Goal: Task Accomplishment & Management: Complete application form

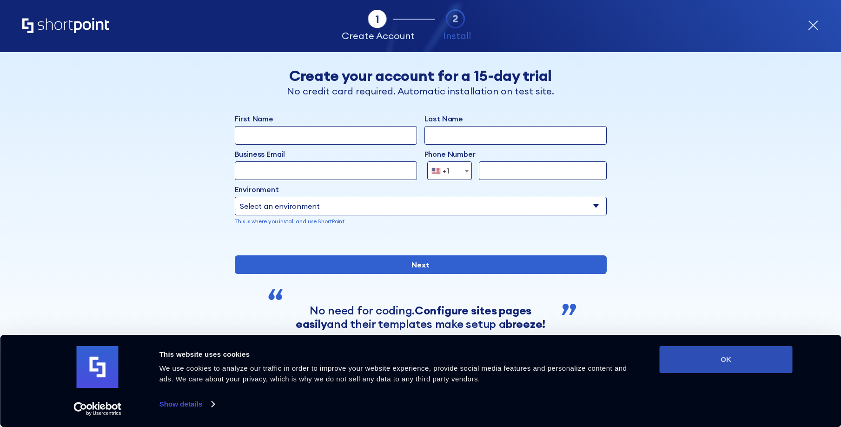
click at [472, 358] on button "OK" at bounding box center [725, 359] width 133 height 27
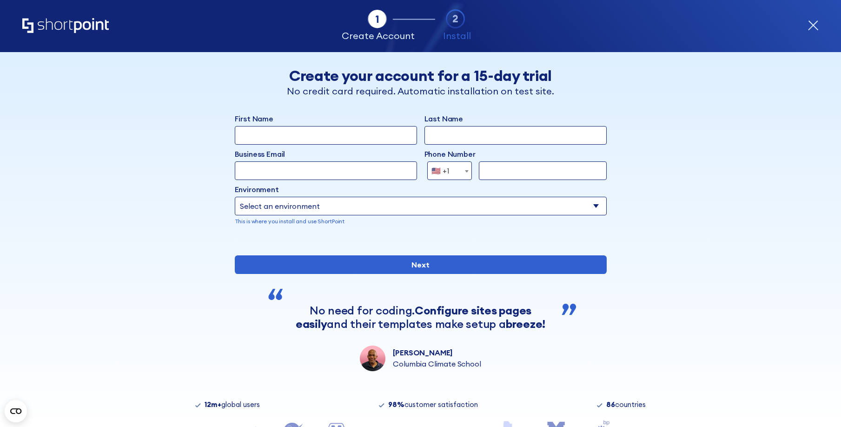
click at [375, 163] on input "Business Email" at bounding box center [326, 170] width 182 height 19
click at [472, 166] on input "form" at bounding box center [543, 170] width 128 height 19
click at [328, 203] on select "Select an environment Microsoft 365 SharePoint Online SharePoint Subscription E…" at bounding box center [421, 206] width 372 height 19
select select "SharePoint Online"
click at [235, 197] on select "Select an environment Microsoft 365 SharePoint Online SharePoint Subscription E…" at bounding box center [421, 206] width 372 height 19
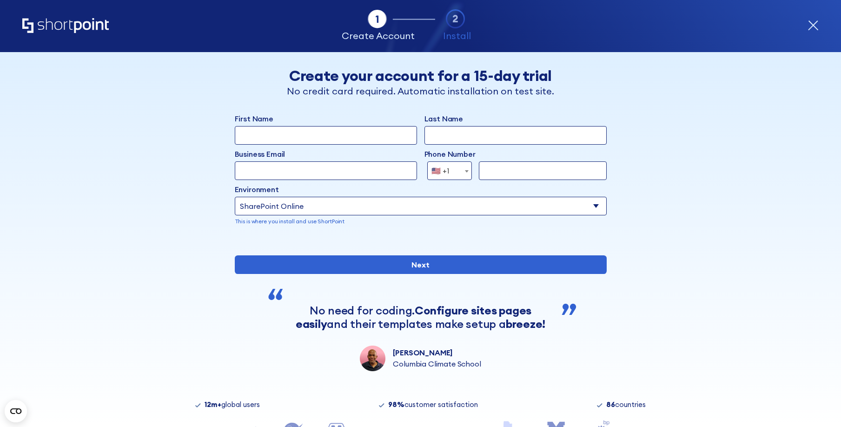
click at [371, 133] on input "First Name" at bounding box center [326, 135] width 182 height 19
type input "[PERSON_NAME]"
type input "[EMAIL_ADDRESS][DOMAIN_NAME]"
select select "+1"
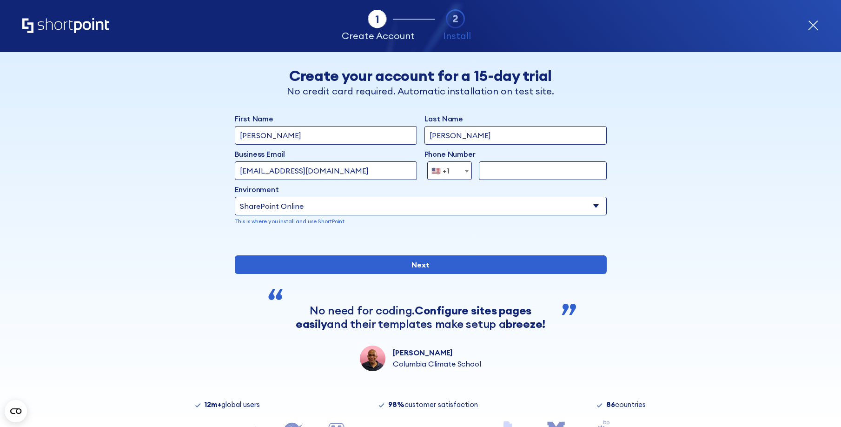
type input "2566164698"
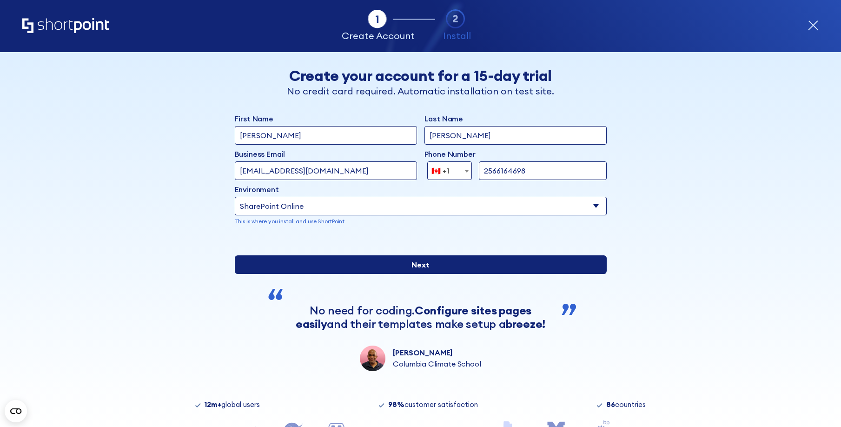
click at [471, 274] on input "Next" at bounding box center [421, 264] width 372 height 19
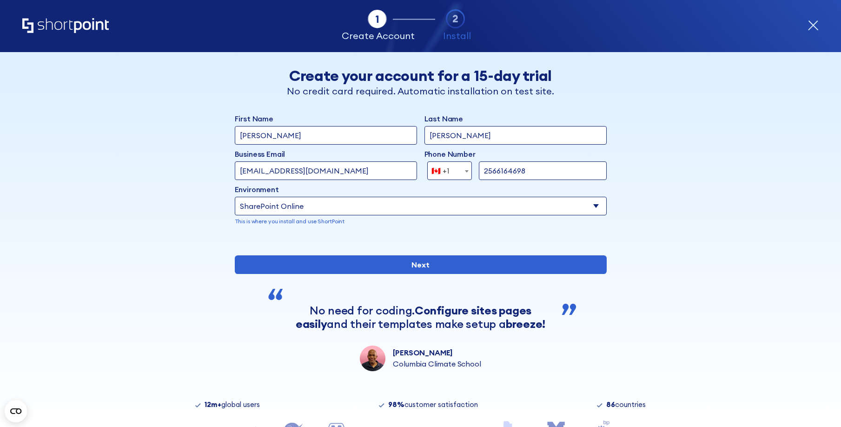
drag, startPoint x: 354, startPoint y: 170, endPoint x: 198, endPoint y: 177, distance: 155.8
click at [198, 177] on div "Back Back Create your account for a 15-day trial No credit card required. Autom…" at bounding box center [420, 211] width 569 height 319
click at [358, 172] on input "[EMAIL_ADDRESS][DOMAIN_NAME]" at bounding box center [326, 170] width 182 height 19
click at [350, 171] on input "[EMAIL_ADDRESS][DOMAIN_NAME]" at bounding box center [326, 170] width 182 height 19
click at [336, 171] on input "[EMAIL_ADDRESS][DOMAIN_NAME]" at bounding box center [326, 170] width 182 height 19
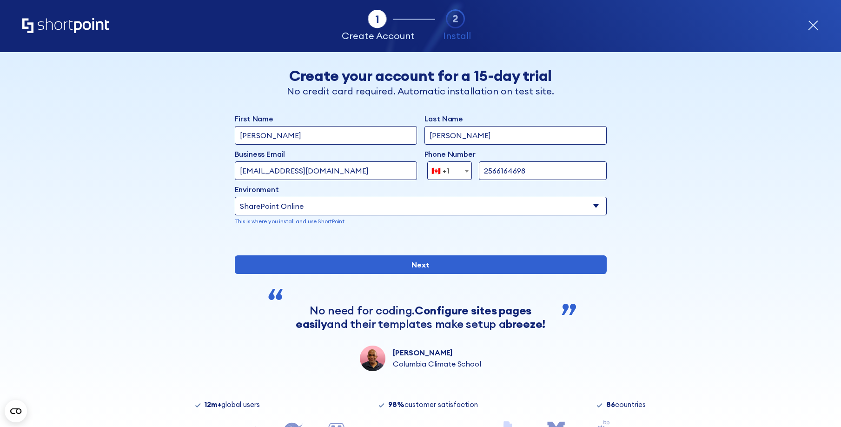
click at [315, 170] on input "[EMAIL_ADDRESS][DOMAIN_NAME]" at bounding box center [326, 170] width 182 height 19
click at [472, 22] on icon "form" at bounding box center [812, 25] width 11 height 11
